Goal: Find specific page/section: Find specific page/section

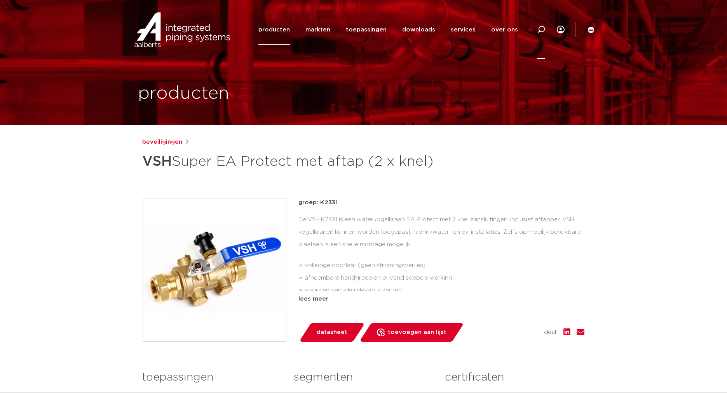
click at [541, 28] on icon at bounding box center [542, 30] width 8 height 8
type input "b3551"
click button "Zoeken" at bounding box center [0, 0] width 0 height 0
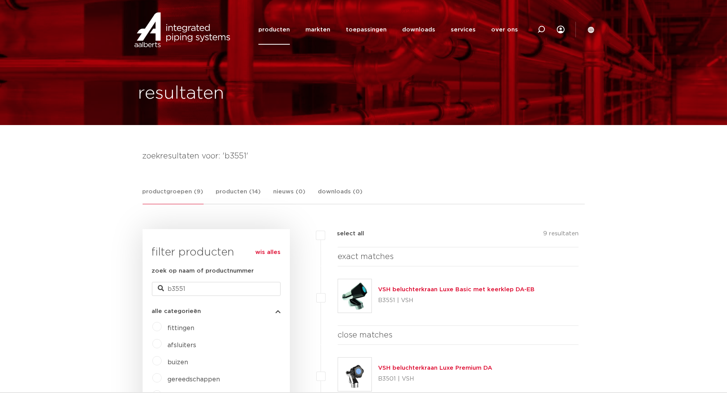
click at [466, 287] on link "VSH beluchterkraan Luxe Basic met keerklep DA-EB" at bounding box center [456, 290] width 157 height 6
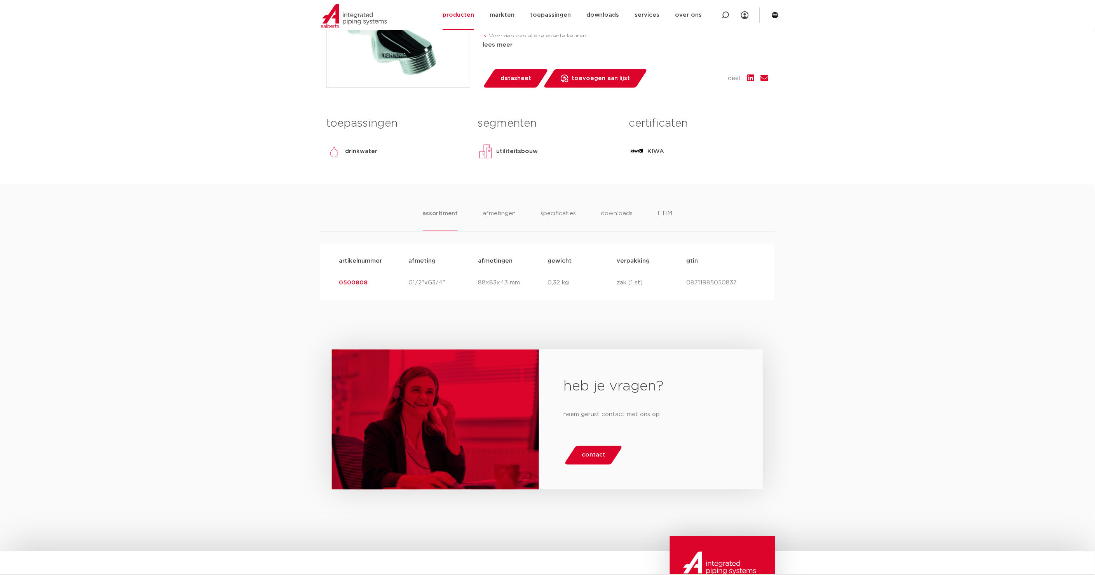
scroll to position [302, 0]
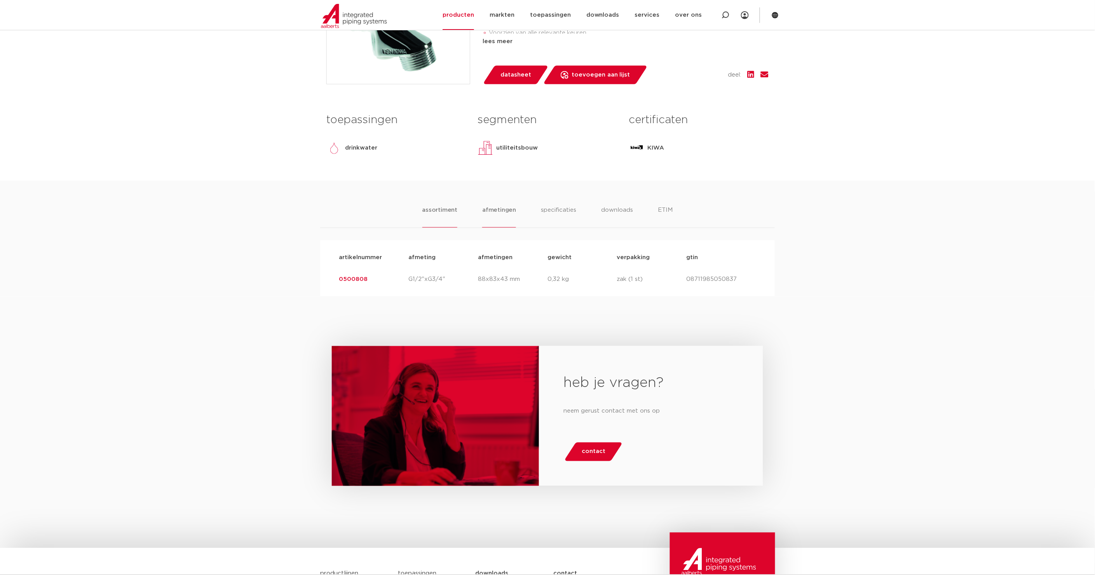
click at [492, 206] on li "afmetingen" at bounding box center [499, 217] width 34 height 22
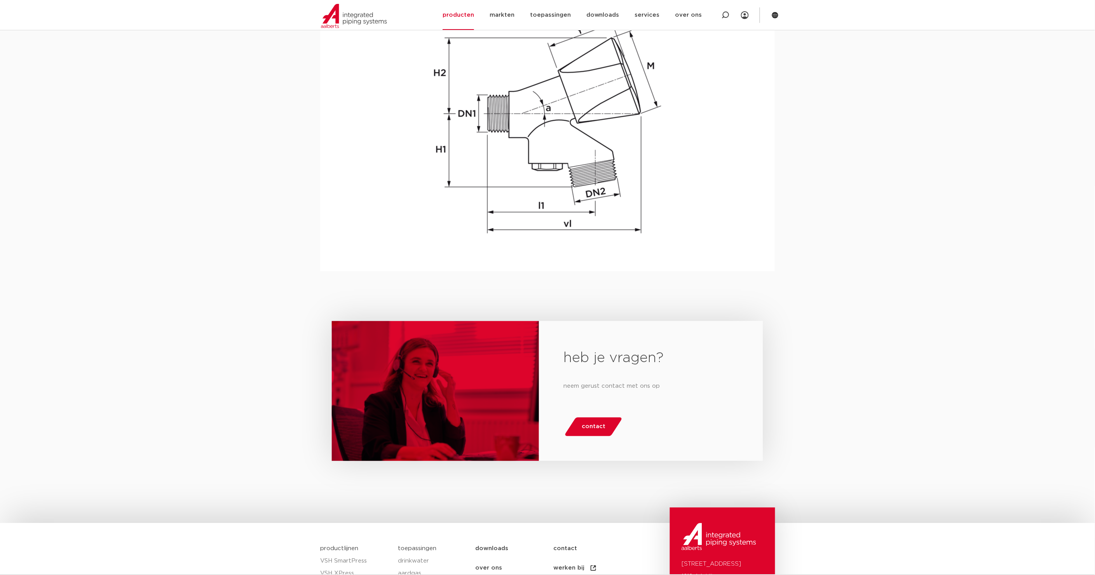
scroll to position [403, 0]
